Goal: Use online tool/utility: Utilize a website feature to perform a specific function

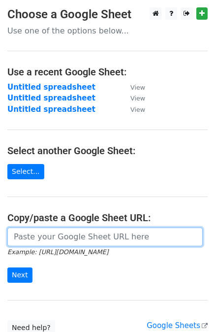
click at [93, 243] on input "url" at bounding box center [104, 236] width 195 height 19
paste input "https://docs.google.com/spreadsheets/d/1ZizOpbTIazKbf4Ya3nB_EsWFRM-YL22YbkYcwey…"
type input "https://docs.google.com/spreadsheets/d/1ZizOpbTIazKbf4Ya3nB_EsWFRM-YL22YbkYcwey…"
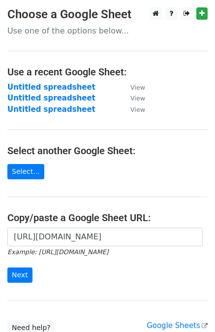
scroll to position [0, 0]
click at [25, 273] on input "Next" at bounding box center [19, 274] width 25 height 15
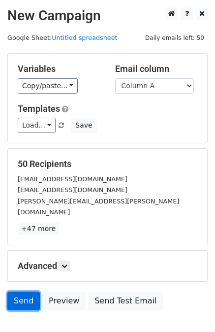
click at [27, 291] on link "Send" at bounding box center [23, 300] width 32 height 19
